Goal: Check status: Check status

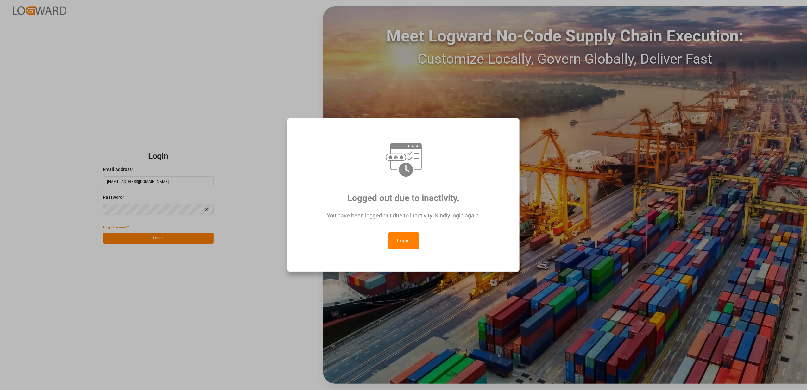
click at [409, 246] on button "Login" at bounding box center [404, 240] width 32 height 17
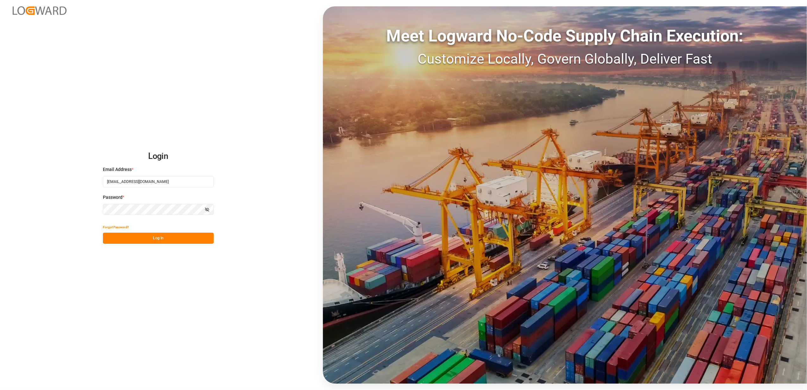
click at [198, 235] on button "Log In" at bounding box center [158, 238] width 111 height 11
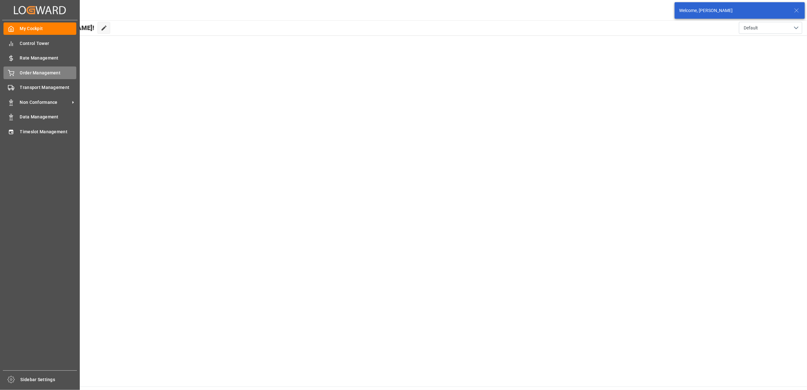
click at [17, 73] on div "Order Management Order Management" at bounding box center [39, 72] width 73 height 12
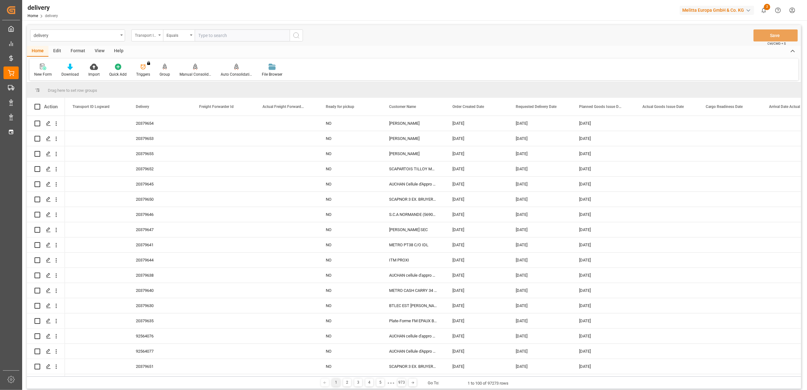
click at [159, 36] on div "Transport ID Logward" at bounding box center [147, 35] width 32 height 12
click at [170, 82] on div "Delivery" at bounding box center [179, 77] width 94 height 13
click at [236, 35] on input "text" at bounding box center [242, 35] width 95 height 12
type input "80003750"
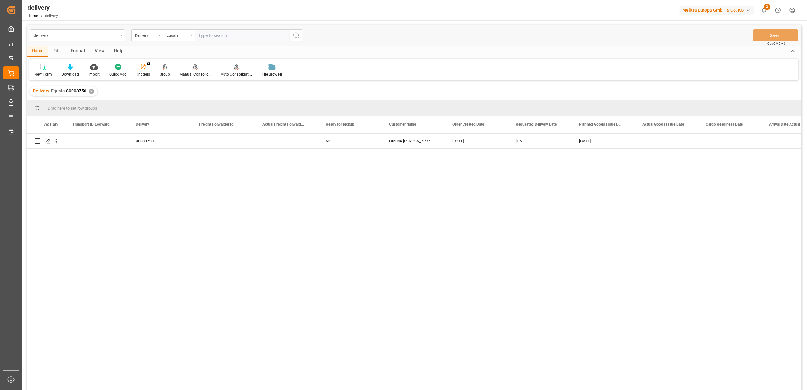
click at [89, 91] on div "✕" at bounding box center [91, 91] width 5 height 5
